Goal: Navigation & Orientation: Find specific page/section

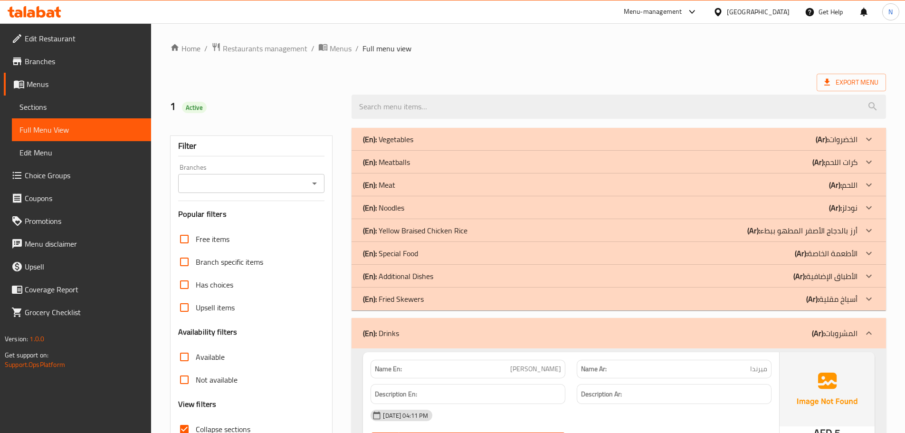
click at [775, 14] on div "United Arab Emirates" at bounding box center [758, 12] width 63 height 10
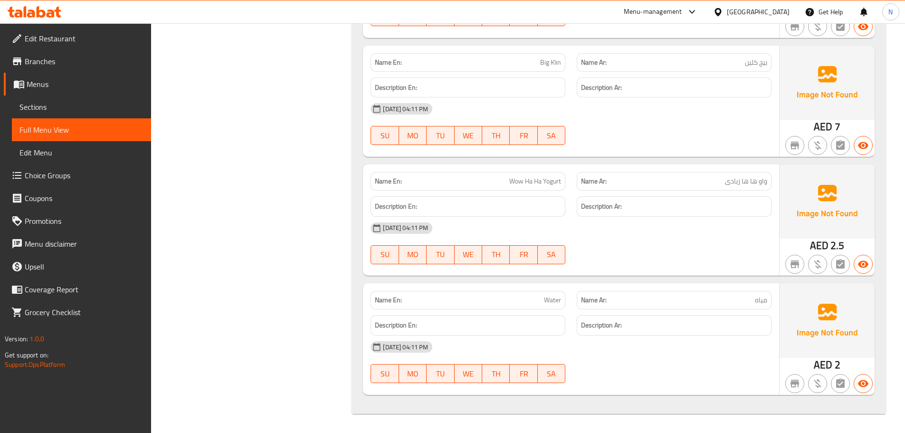
scroll to position [2328, 0]
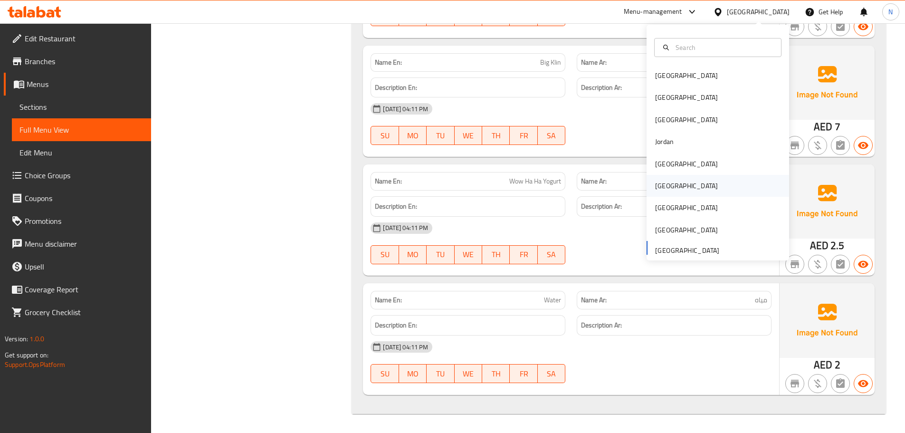
click at [672, 186] on div "[GEOGRAPHIC_DATA]" at bounding box center [686, 186] width 78 height 22
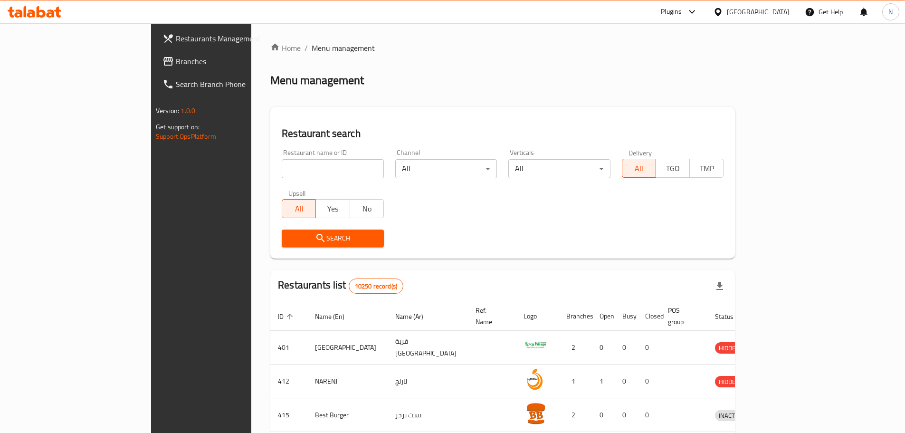
click at [176, 67] on span "Branches" at bounding box center [235, 61] width 119 height 11
